Goal: Information Seeking & Learning: Learn about a topic

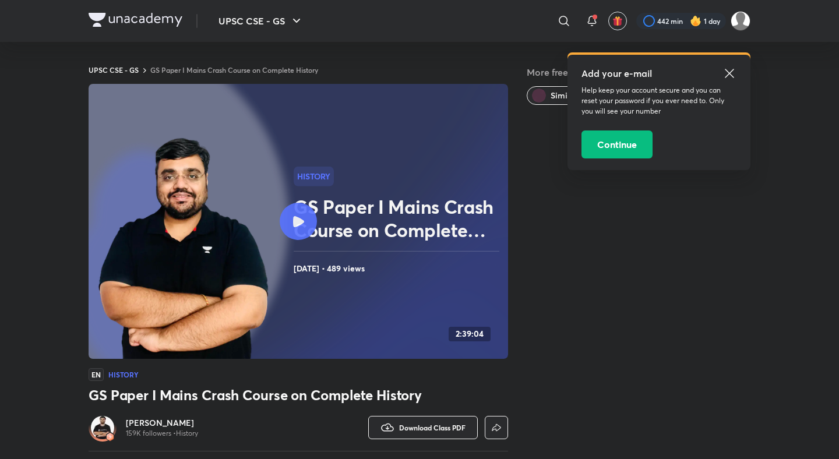
click at [283, 72] on link "GS Paper I Mains Crash Course on Complete History" at bounding box center [234, 69] width 168 height 9
